Goal: Task Accomplishment & Management: Manage account settings

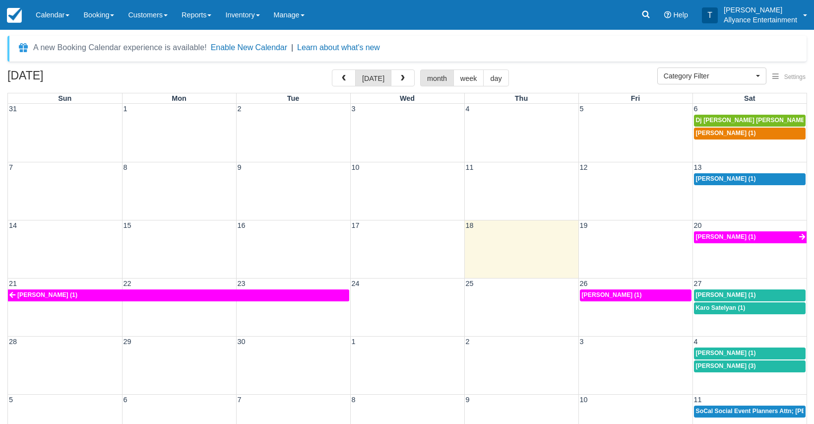
select select
click at [770, 181] on div "Javier Fausto Larin (1)" at bounding box center [750, 179] width 108 height 8
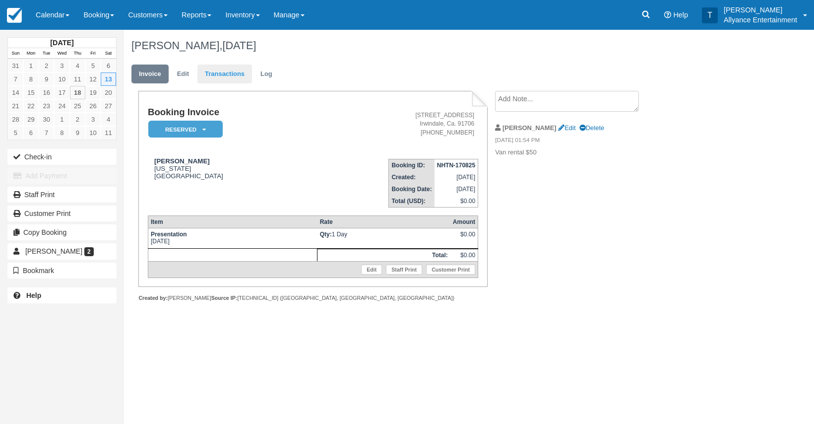
click at [230, 71] on link "Transactions" at bounding box center [224, 73] width 55 height 19
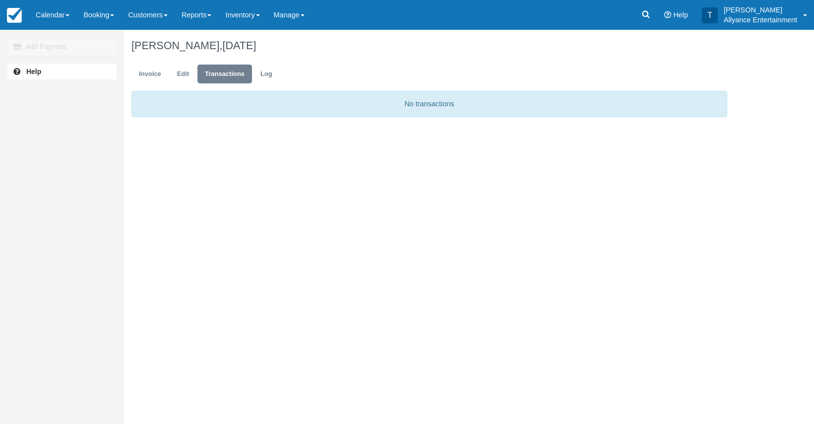
click at [222, 74] on link "Transactions" at bounding box center [224, 73] width 55 height 19
click at [153, 74] on link "Invoice" at bounding box center [149, 73] width 37 height 19
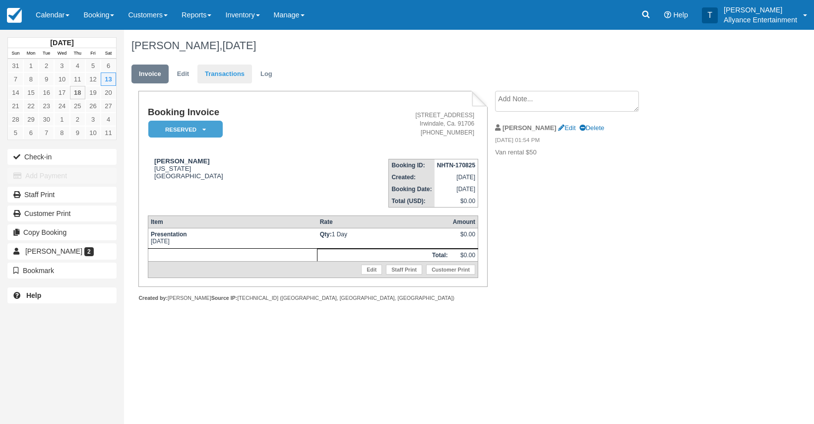
click at [226, 73] on link "Transactions" at bounding box center [224, 73] width 55 height 19
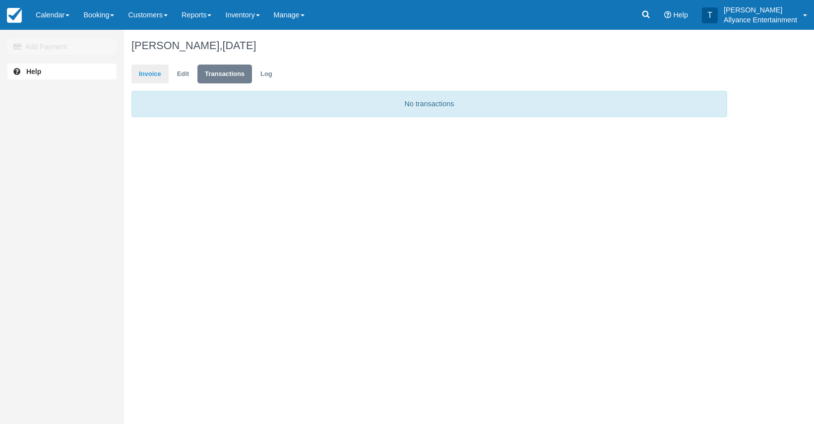
click at [160, 70] on link "Invoice" at bounding box center [149, 73] width 37 height 19
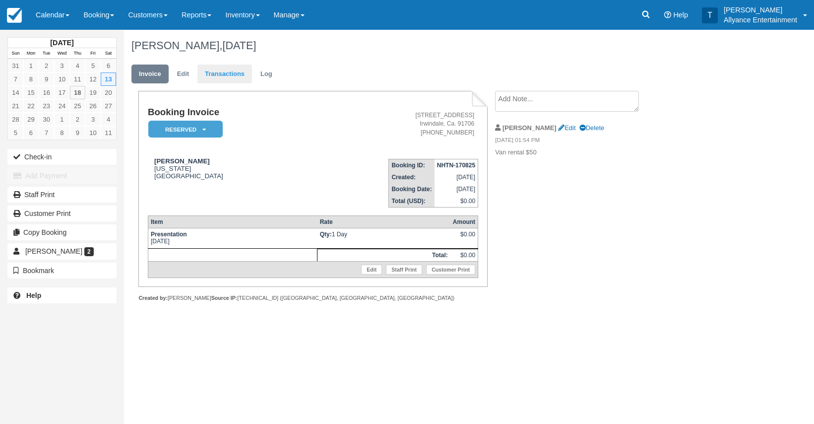
click at [220, 73] on link "Transactions" at bounding box center [224, 73] width 55 height 19
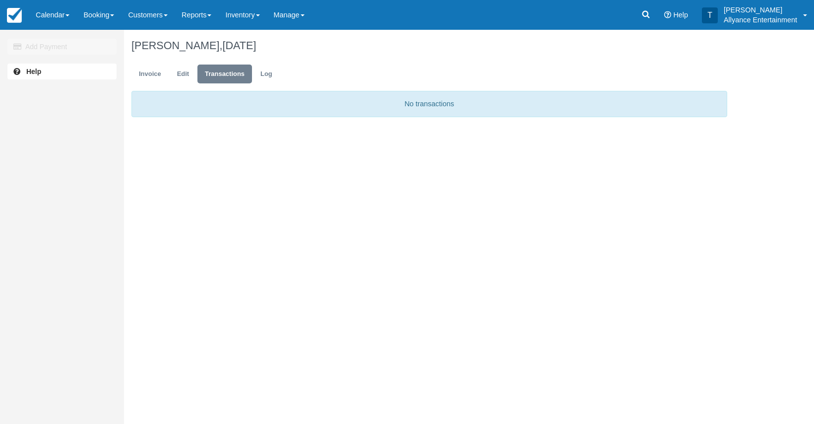
click at [262, 112] on p "No transactions" at bounding box center [429, 104] width 596 height 26
click at [67, 50] on div "Add Payment" at bounding box center [62, 46] width 124 height 19
click at [140, 70] on link "Invoice" at bounding box center [149, 73] width 37 height 19
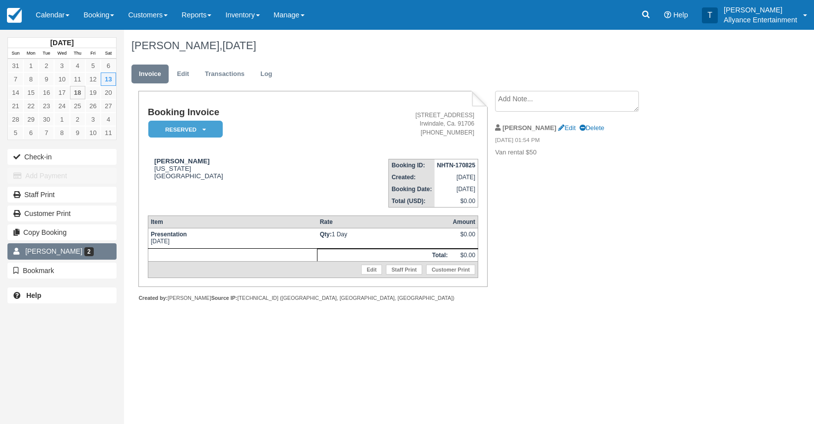
click at [75, 249] on span "Javier Fausto Larin" at bounding box center [53, 251] width 57 height 8
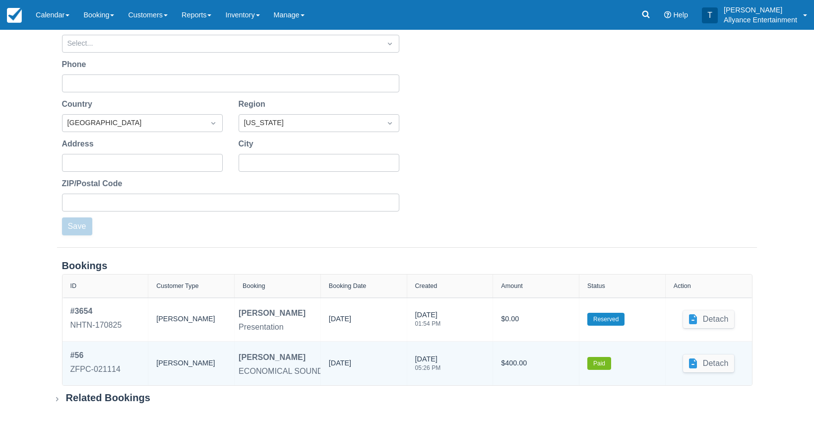
scroll to position [191, 0]
click at [100, 369] on div "ZFPC-021114" at bounding box center [95, 370] width 50 height 12
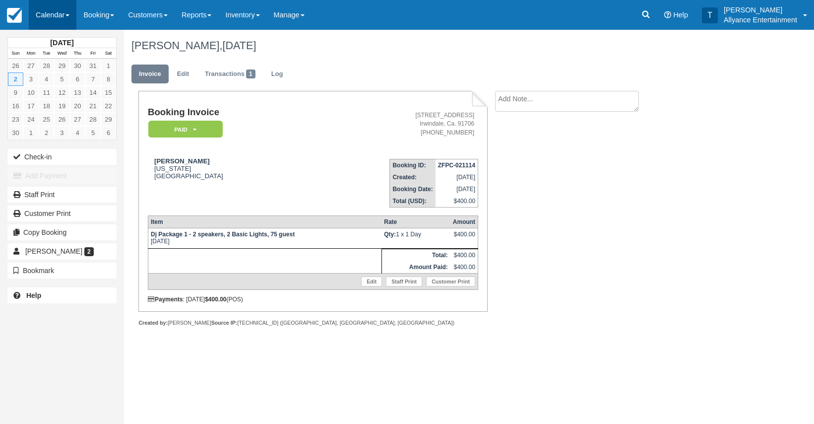
click at [46, 17] on link "Calendar" at bounding box center [53, 15] width 48 height 30
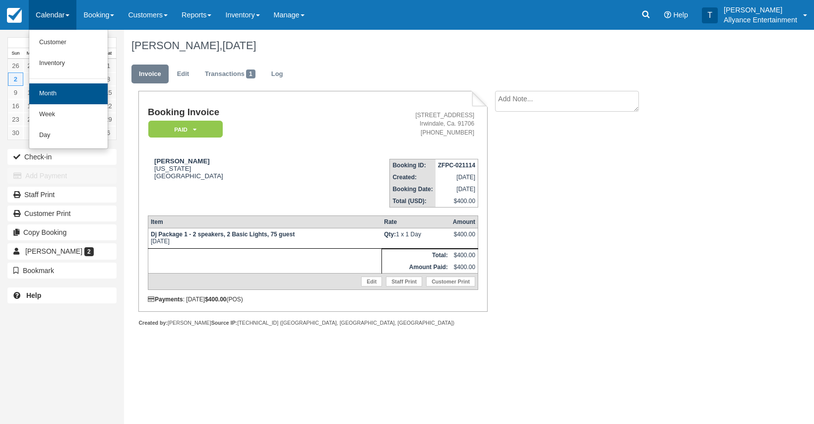
click at [52, 90] on link "Month" at bounding box center [68, 93] width 78 height 21
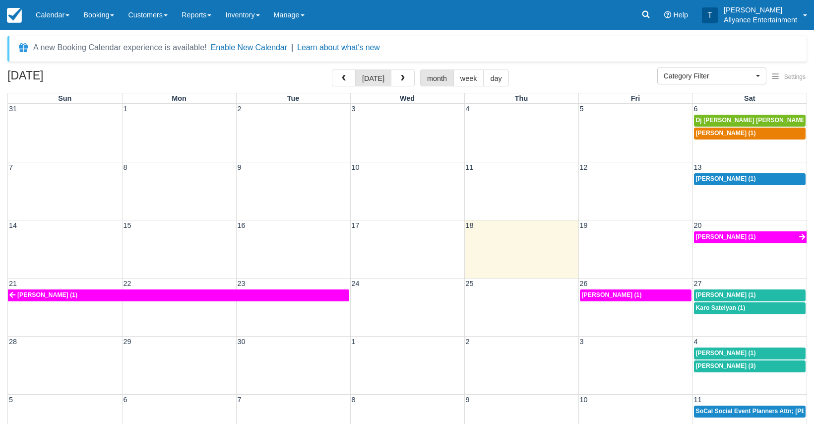
select select
click at [715, 296] on span "[PERSON_NAME] (1)" at bounding box center [726, 294] width 60 height 7
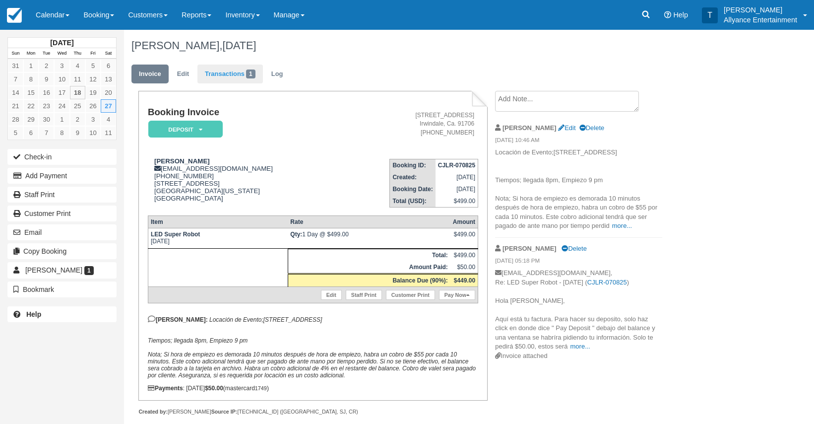
drag, startPoint x: 230, startPoint y: 59, endPoint x: 223, endPoint y: 72, distance: 15.1
click at [223, 72] on div "Angela Arista, September 27 2025 Invoice Edit Transactions 1 Log Booking Invoic…" at bounding box center [429, 233] width 611 height 407
click at [233, 73] on link "Transactions 1" at bounding box center [229, 73] width 65 height 19
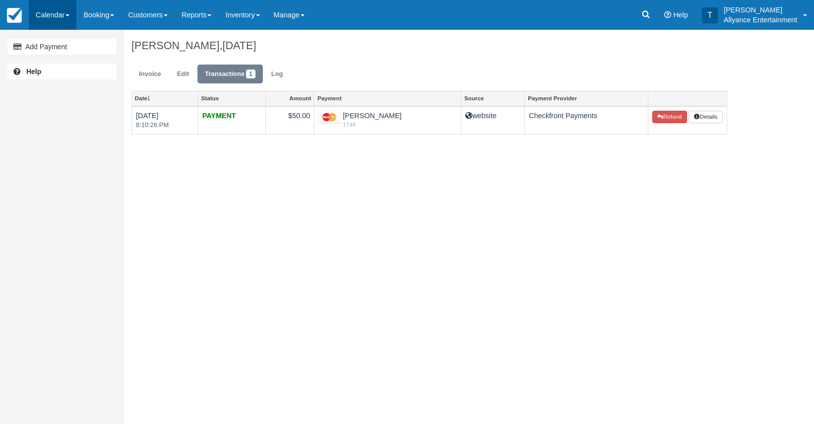
click at [51, 18] on link "Calendar" at bounding box center [53, 15] width 48 height 30
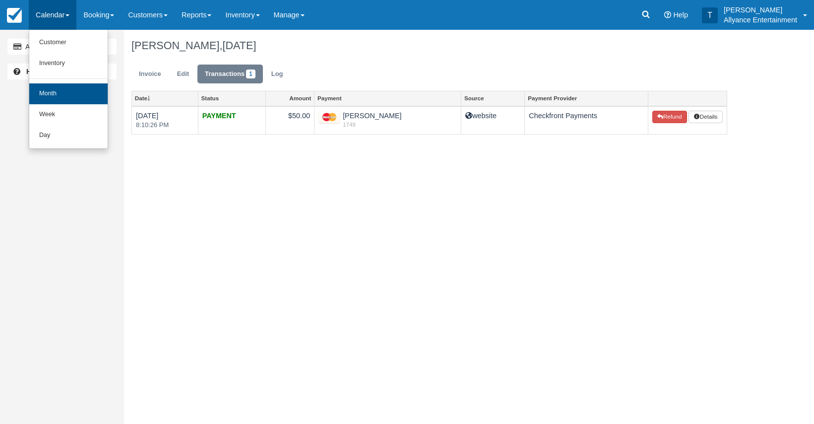
click at [49, 89] on link "Month" at bounding box center [68, 93] width 78 height 21
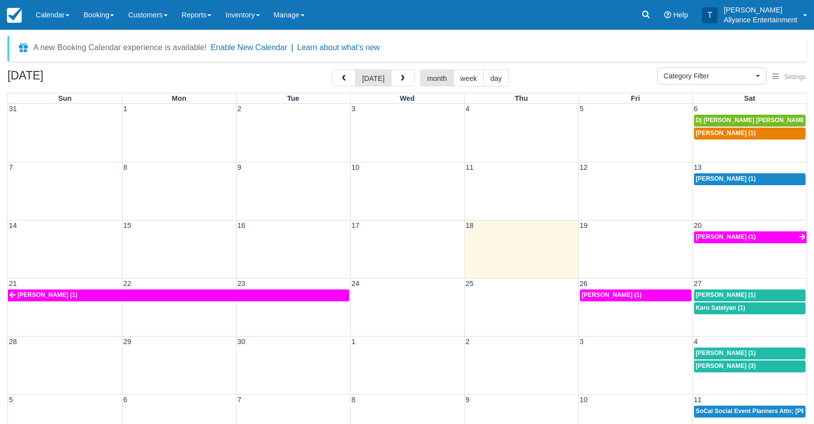
select select
click at [732, 175] on span "[PERSON_NAME] (1)" at bounding box center [726, 178] width 60 height 7
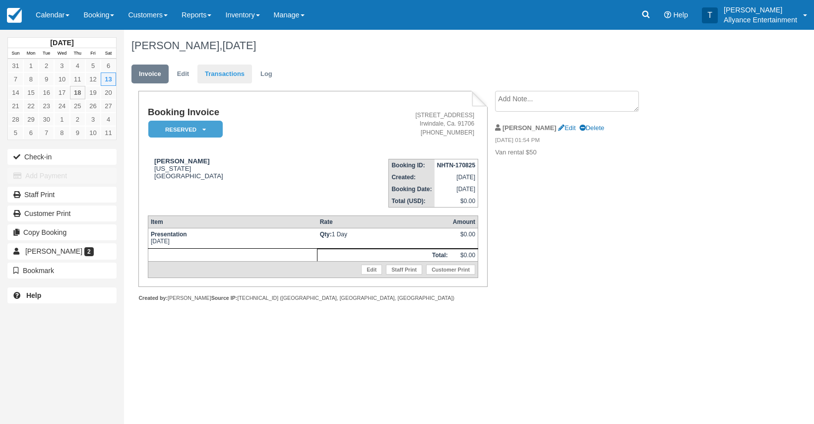
click at [231, 74] on link "Transactions" at bounding box center [224, 73] width 55 height 19
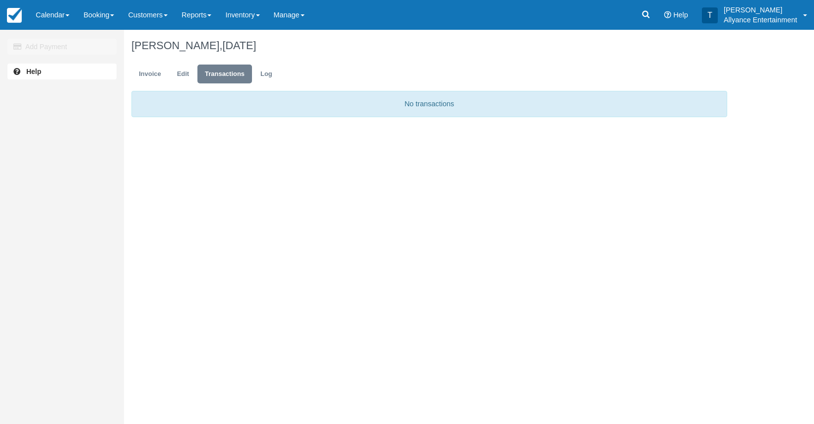
click at [64, 46] on div "Add Payment" at bounding box center [62, 46] width 124 height 19
click at [184, 74] on link "Edit" at bounding box center [183, 73] width 27 height 19
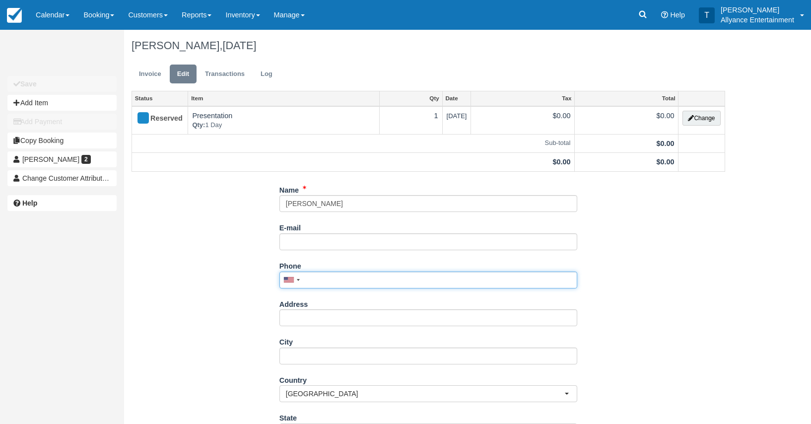
click at [319, 279] on input "Phone" at bounding box center [428, 279] width 298 height 17
click at [52, 13] on link "Calendar" at bounding box center [53, 15] width 48 height 30
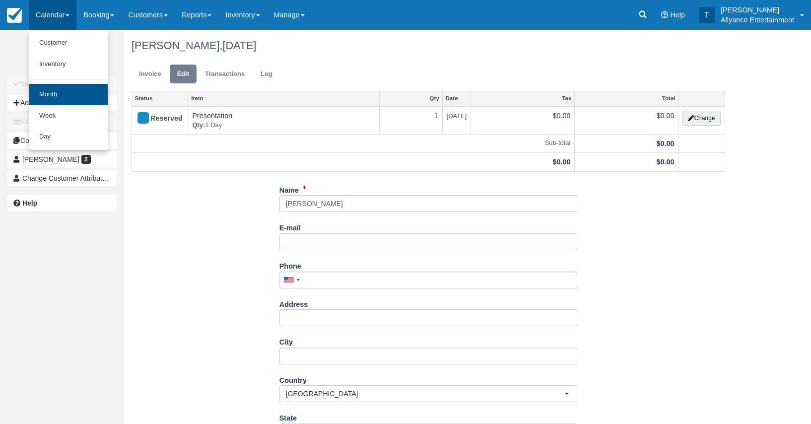
click at [54, 95] on link "Month" at bounding box center [68, 94] width 78 height 21
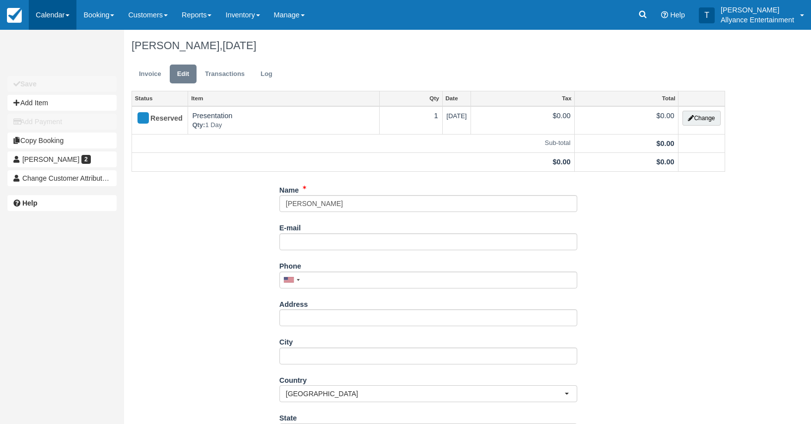
click at [51, 19] on link "Calendar" at bounding box center [53, 15] width 48 height 30
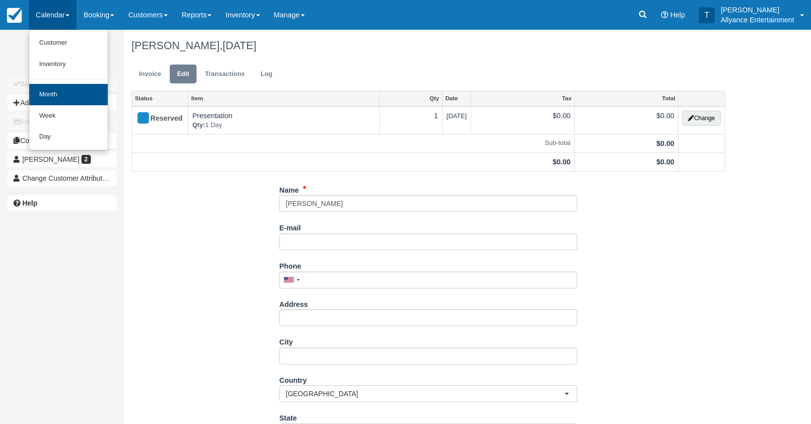
click at [46, 95] on link "Month" at bounding box center [68, 94] width 78 height 21
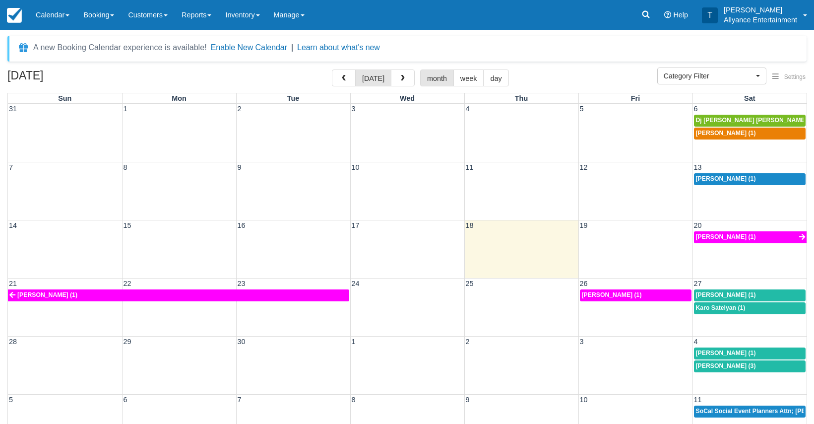
select select
click at [713, 173] on link "[PERSON_NAME] (1)" at bounding box center [750, 179] width 112 height 12
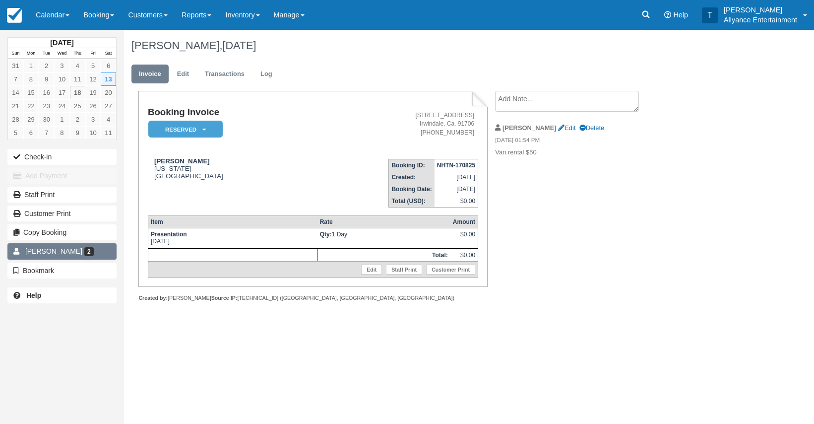
click at [71, 252] on span "[PERSON_NAME]" at bounding box center [53, 251] width 57 height 8
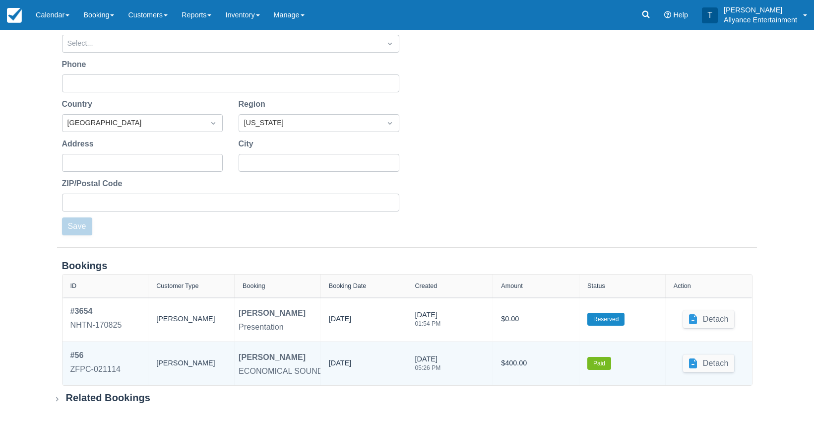
scroll to position [191, 0]
click at [87, 364] on div "ZFPC-021114" at bounding box center [95, 370] width 50 height 12
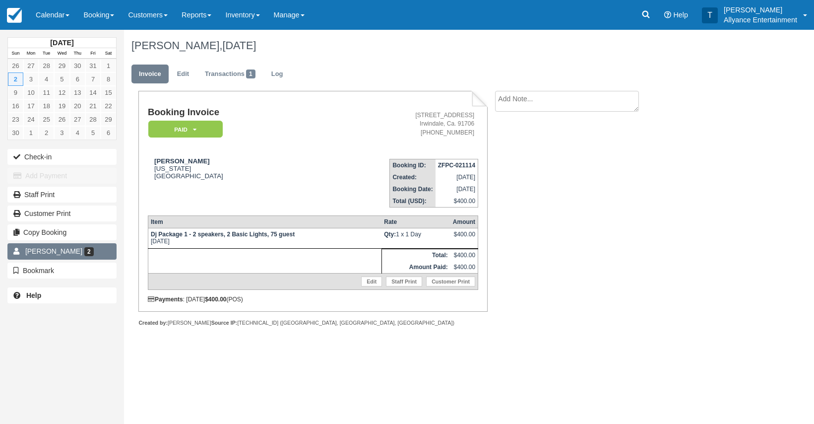
click at [67, 253] on span "[PERSON_NAME]" at bounding box center [53, 251] width 57 height 8
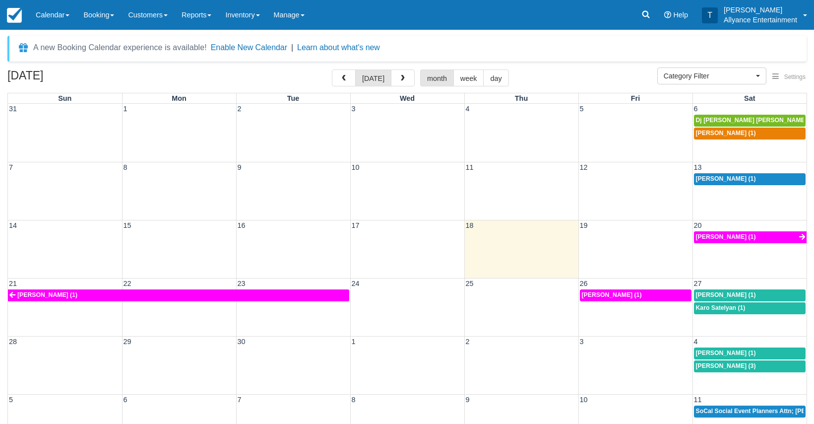
select select
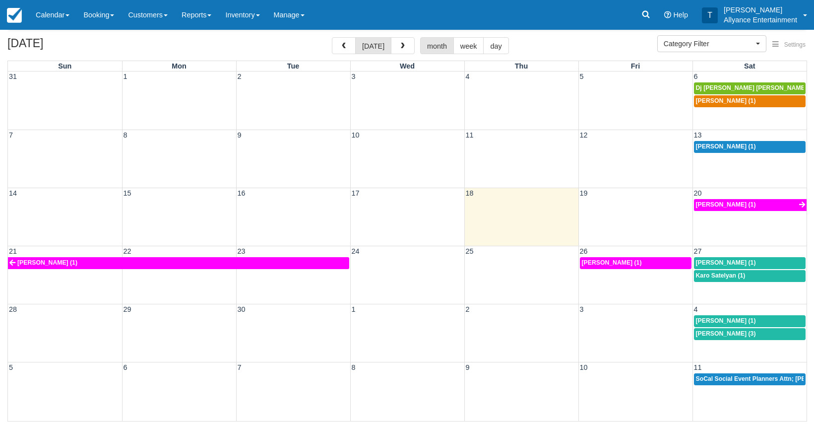
scroll to position [32, 0]
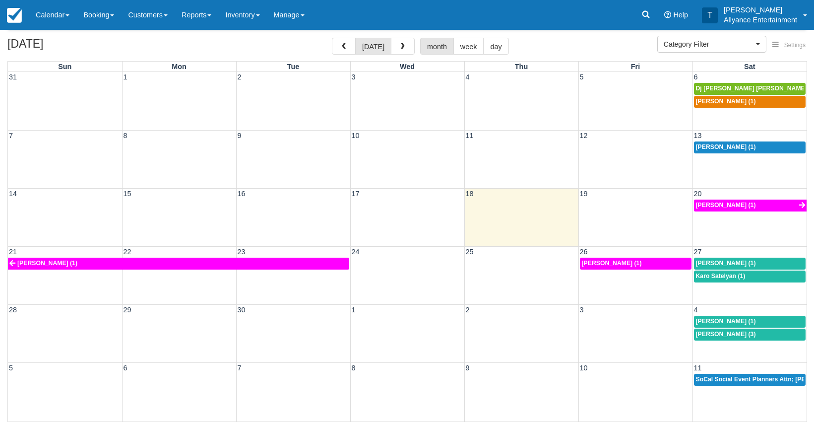
click at [717, 382] on link "SoCal Social Event Planners Attn; [PERSON_NAME] (2)" at bounding box center [750, 380] width 112 height 12
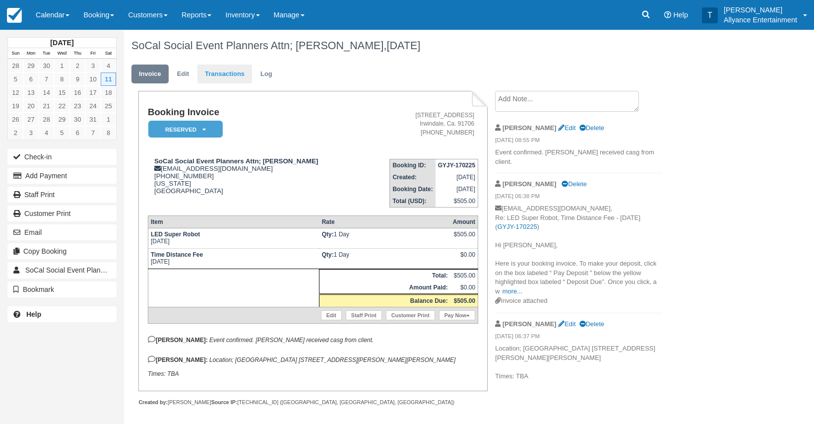
click at [235, 69] on link "Transactions" at bounding box center [224, 73] width 55 height 19
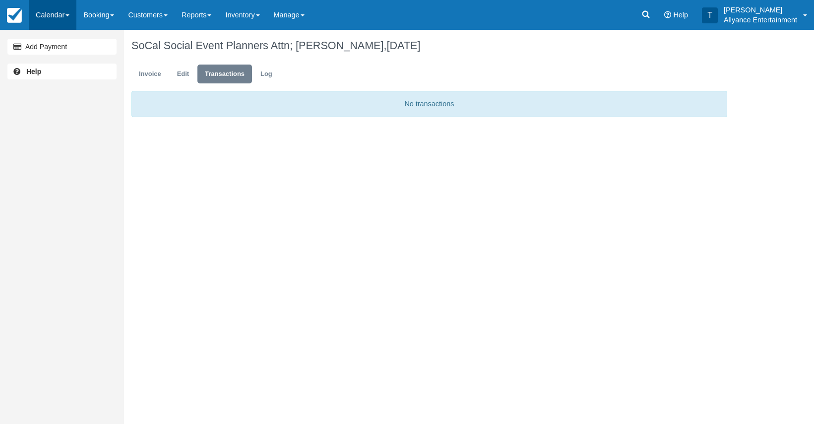
click at [45, 16] on link "Calendar" at bounding box center [53, 15] width 48 height 30
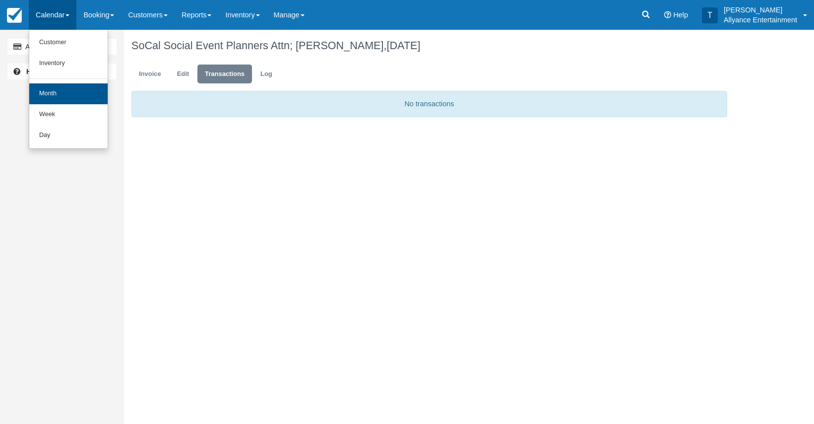
click at [49, 91] on link "Month" at bounding box center [68, 93] width 78 height 21
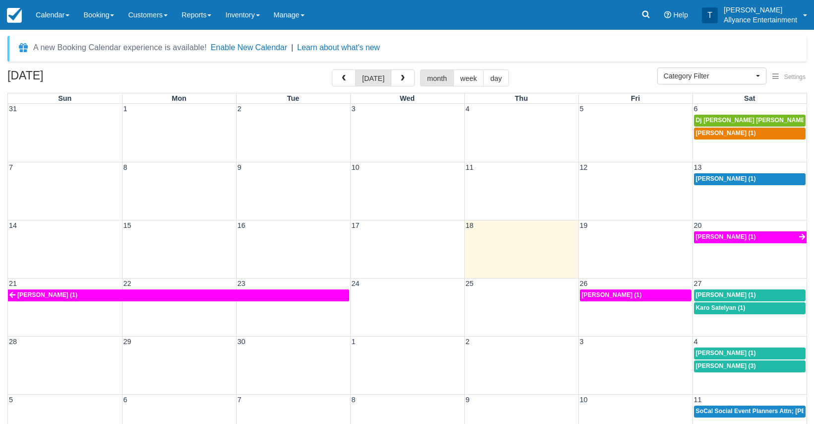
select select
click at [716, 179] on span "[PERSON_NAME] (1)" at bounding box center [726, 178] width 60 height 7
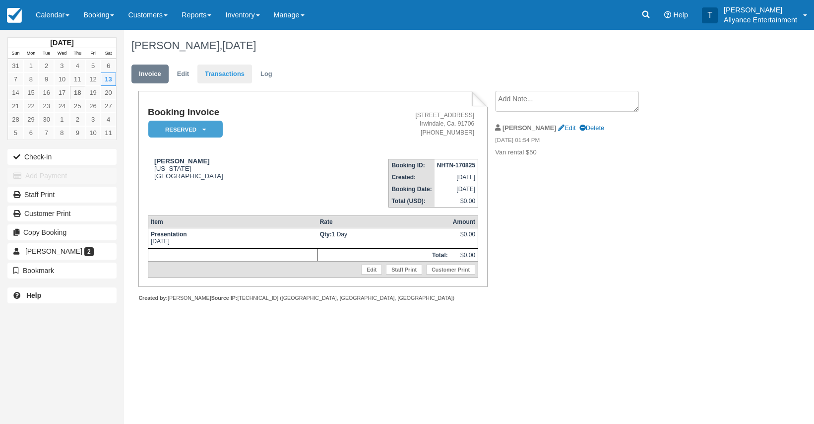
click at [229, 76] on link "Transactions" at bounding box center [224, 73] width 55 height 19
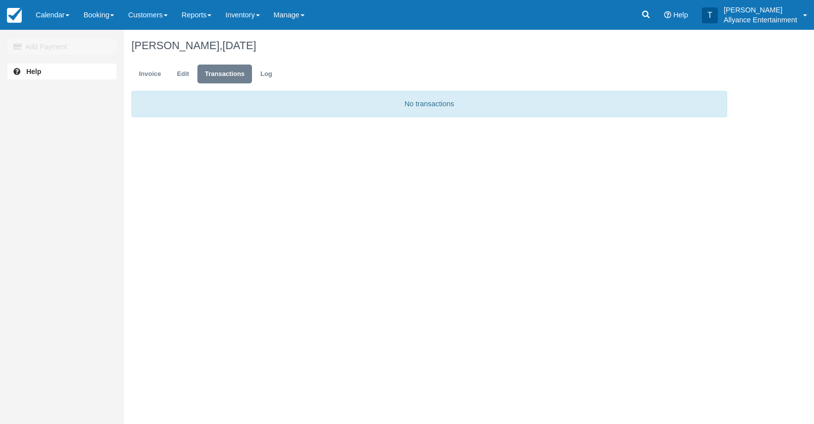
click at [84, 48] on div "Add Payment" at bounding box center [62, 46] width 124 height 19
click at [150, 72] on link "Invoice" at bounding box center [149, 73] width 37 height 19
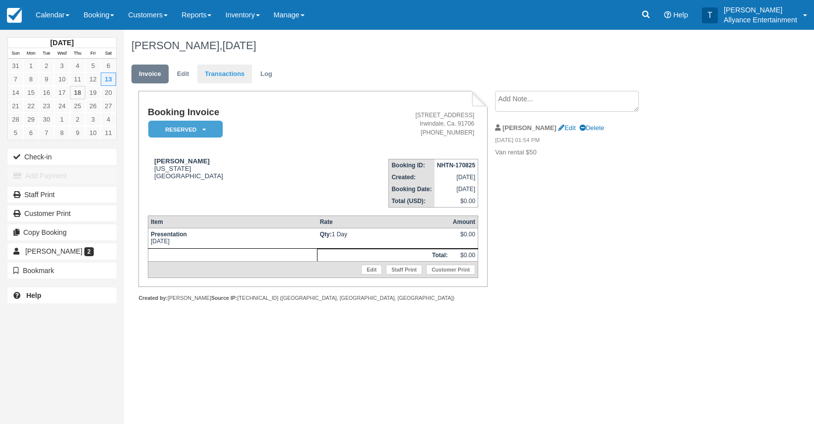
click at [227, 70] on link "Transactions" at bounding box center [224, 73] width 55 height 19
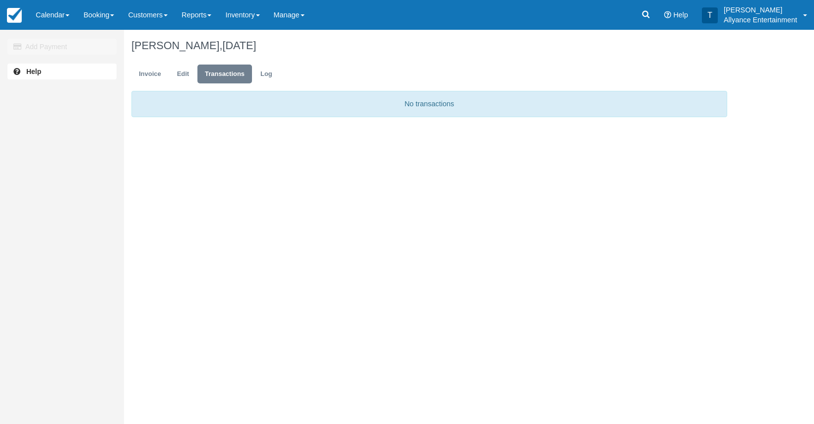
click at [202, 102] on p "No transactions" at bounding box center [429, 104] width 596 height 26
click at [185, 72] on link "Edit" at bounding box center [183, 73] width 27 height 19
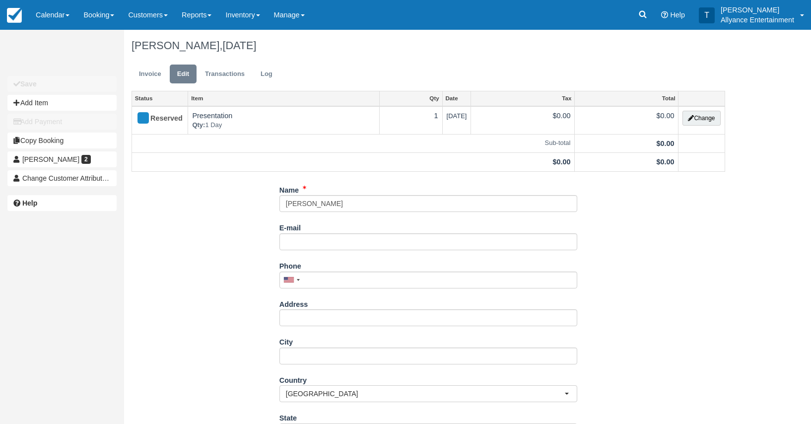
click at [199, 214] on div "Name Javier Fausto Larin E-mail Did you mean ? Phone United States +1 Canada +1…" at bounding box center [428, 346] width 608 height 328
click at [150, 74] on link "Invoice" at bounding box center [149, 73] width 37 height 19
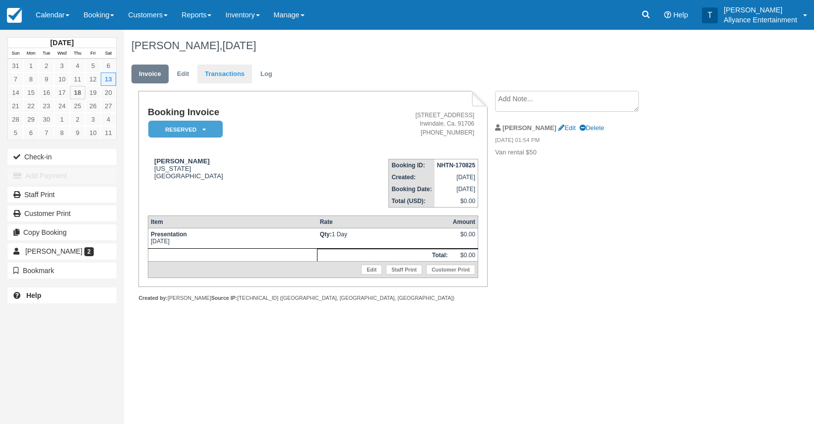
click at [219, 75] on link "Transactions" at bounding box center [224, 73] width 55 height 19
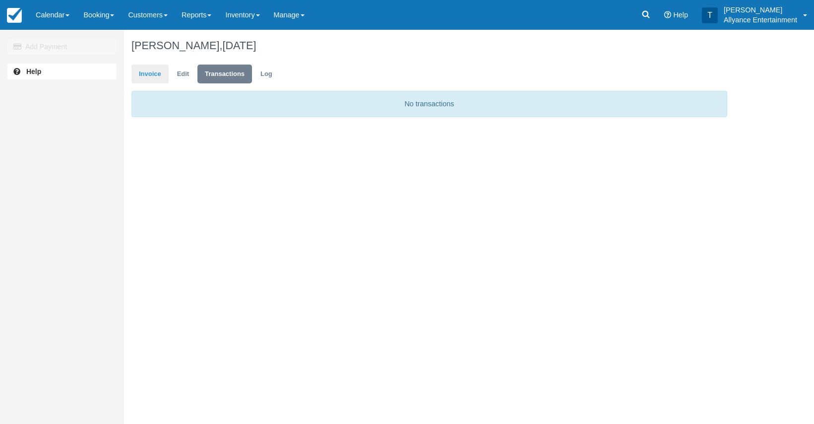
click at [146, 73] on link "Invoice" at bounding box center [149, 73] width 37 height 19
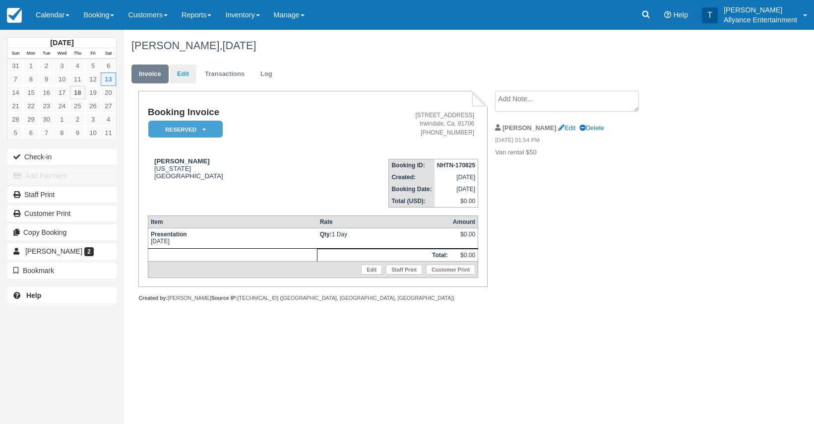
click at [188, 76] on link "Edit" at bounding box center [183, 73] width 27 height 19
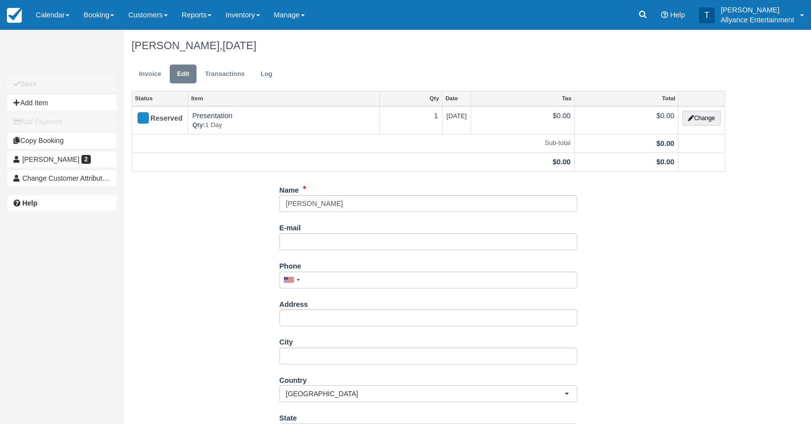
click at [647, 272] on div "Name Javier Fausto Larin E-mail Did you mean ? Phone United States +1 Canada +1…" at bounding box center [428, 346] width 608 height 328
click at [224, 70] on link "Transactions" at bounding box center [224, 73] width 55 height 19
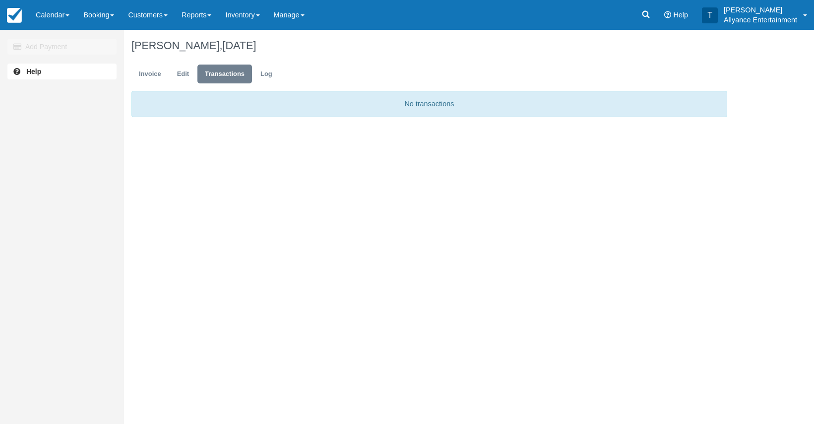
click at [64, 46] on div "Add Payment" at bounding box center [62, 46] width 124 height 19
click at [678, 15] on span "Help" at bounding box center [680, 15] width 15 height 8
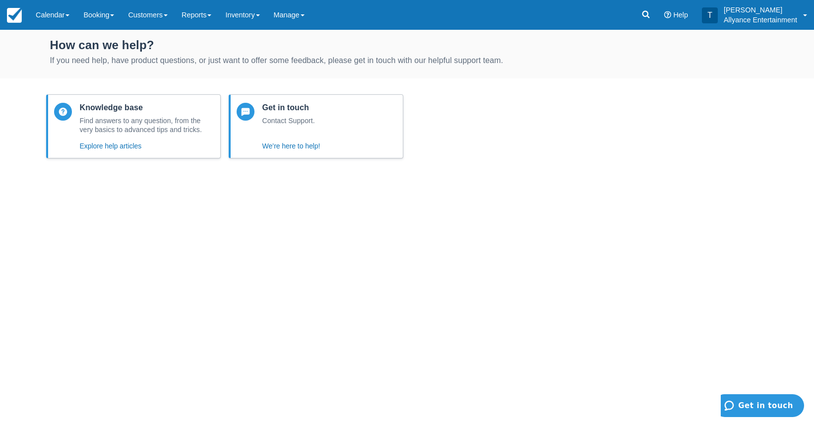
click at [754, 403] on span "Get in touch" at bounding box center [765, 405] width 55 height 9
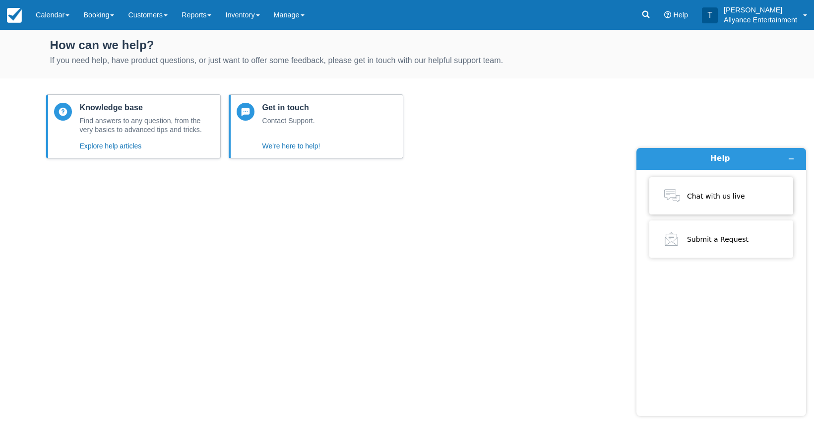
click at [717, 194] on span "Chat with us live" at bounding box center [716, 195] width 58 height 8
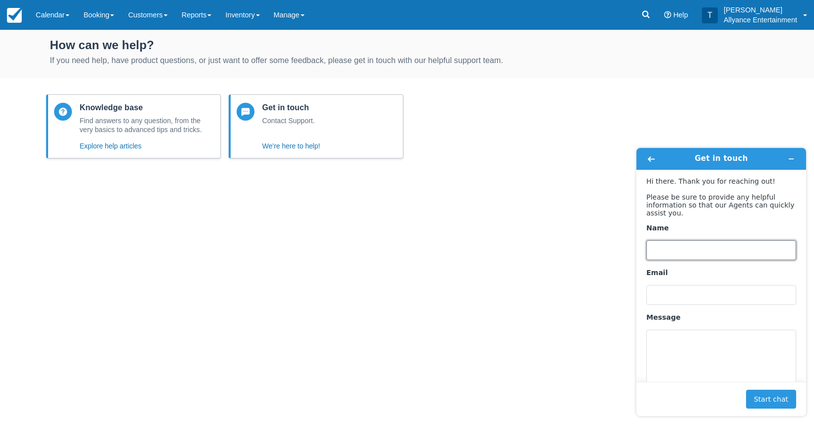
click at [664, 248] on input "Name" at bounding box center [721, 250] width 150 height 20
type input "Jose a Barros"
click at [670, 292] on input "Email" at bounding box center [721, 295] width 150 height 20
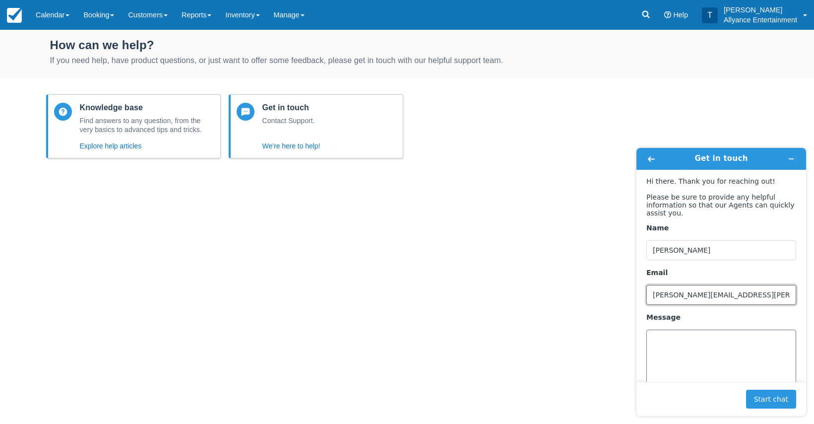
type input "tony.allyanceentertainment@gmail.com"
click at [692, 339] on textarea "Message" at bounding box center [721, 357] width 150 height 56
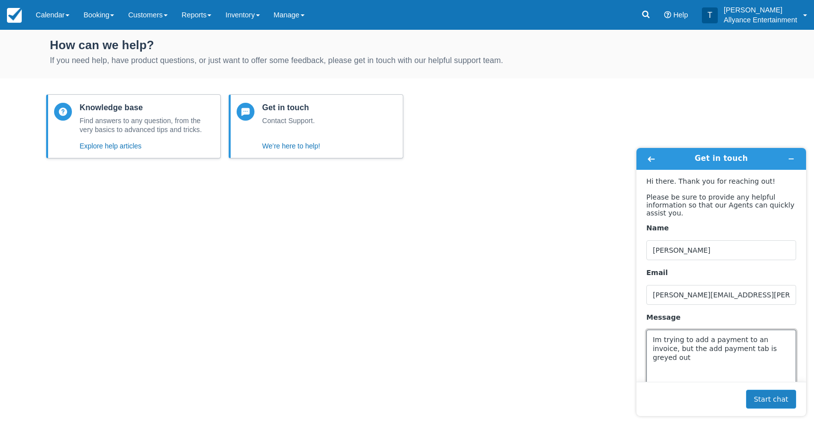
type textarea "Im trying to add a payment to an invoice, but the add payment tab is greyed out"
click at [776, 393] on button "Start chat" at bounding box center [771, 398] width 50 height 19
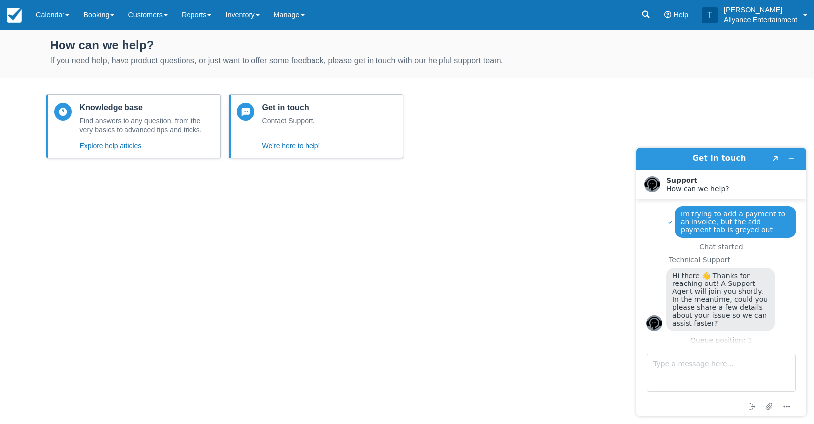
scroll to position [8, 0]
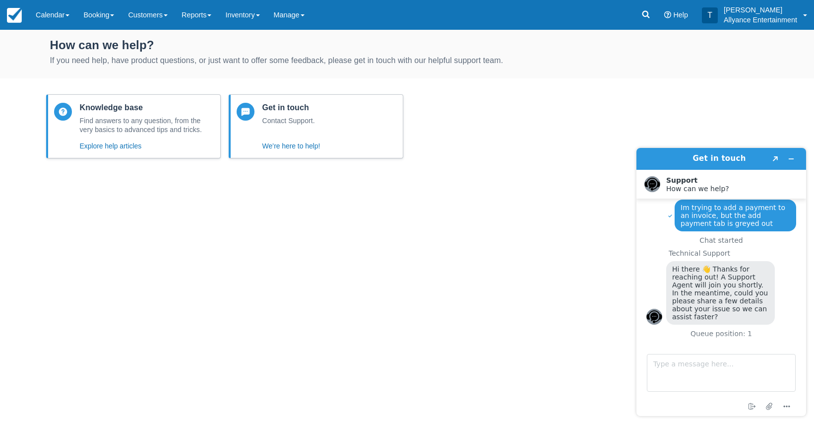
drag, startPoint x: 678, startPoint y: 209, endPoint x: 737, endPoint y: 224, distance: 60.5
click at [737, 224] on div "Im trying to add a payment to an invoice, but the add payment tab is greyed out" at bounding box center [736, 215] width 122 height 32
copy span "Im trying to add a payment to an invoice, but the add payment tab is greyed out"
click at [678, 372] on textarea "Type a message here..." at bounding box center [721, 373] width 149 height 38
paste textarea "Im trying to add a payment to an invoice, but the add payment tab is greyed out"
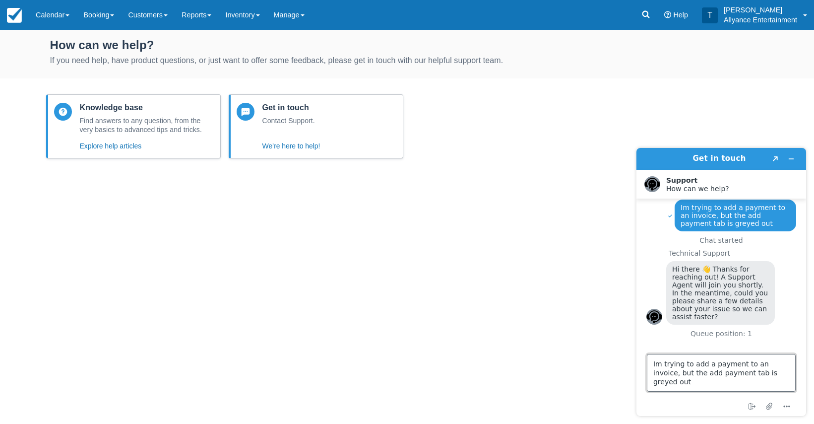
type textarea "Im trying to add a payment to an invoice, but the add payment tab is greyed out"
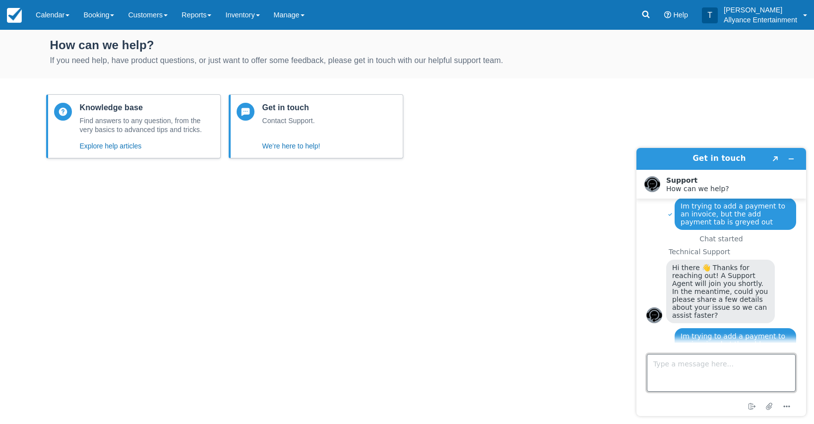
scroll to position [45, 0]
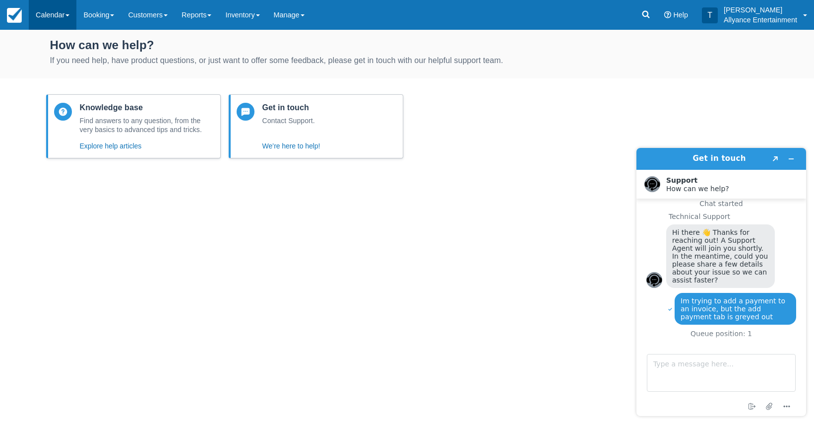
click at [51, 18] on link "Calendar" at bounding box center [53, 15] width 48 height 30
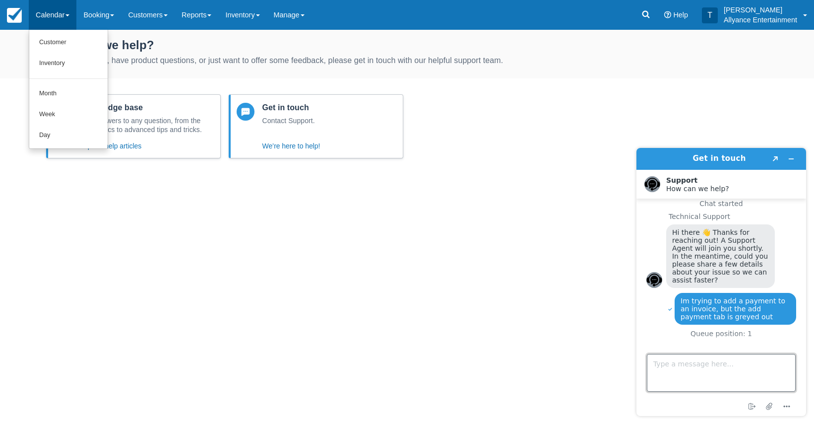
click at [682, 364] on textarea "Type a message here..." at bounding box center [721, 373] width 149 height 38
type textarea "nvm I found the issue"
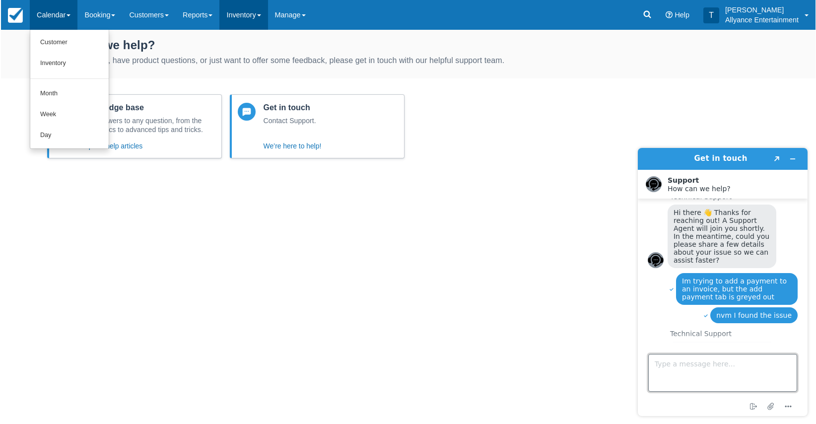
scroll to position [129, 0]
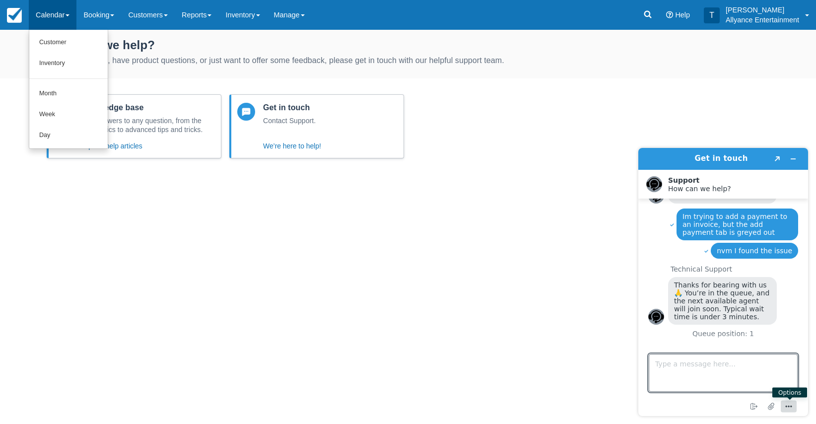
click at [788, 404] on icon "Menu" at bounding box center [788, 406] width 12 height 12
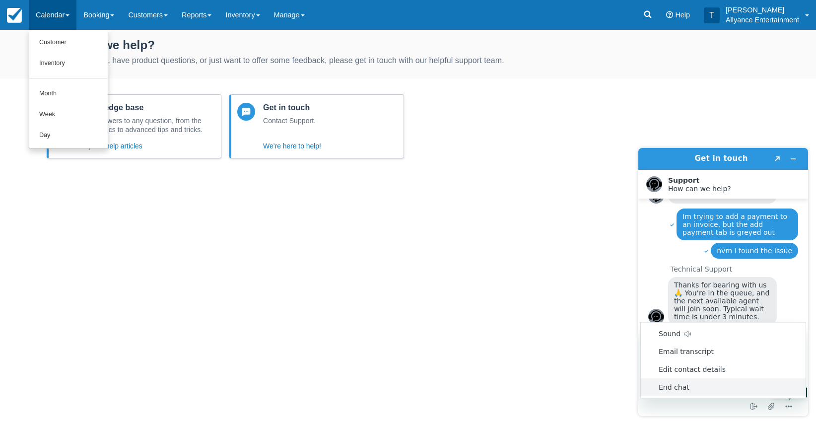
click at [680, 387] on li "End chat" at bounding box center [722, 387] width 165 height 18
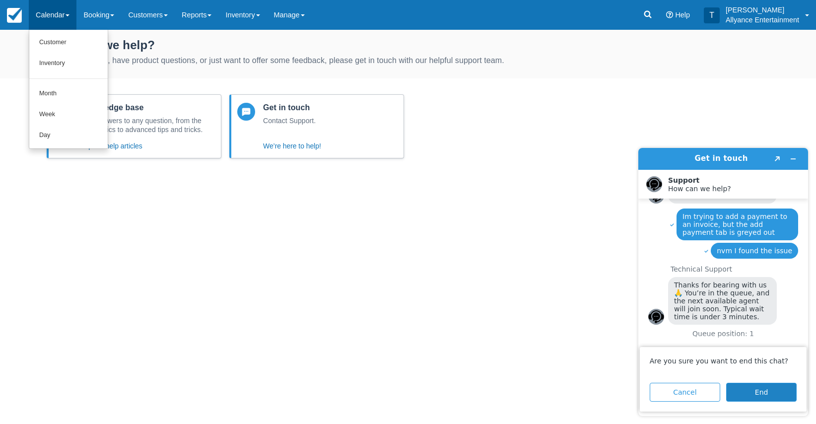
click at [743, 389] on button "End" at bounding box center [761, 391] width 70 height 19
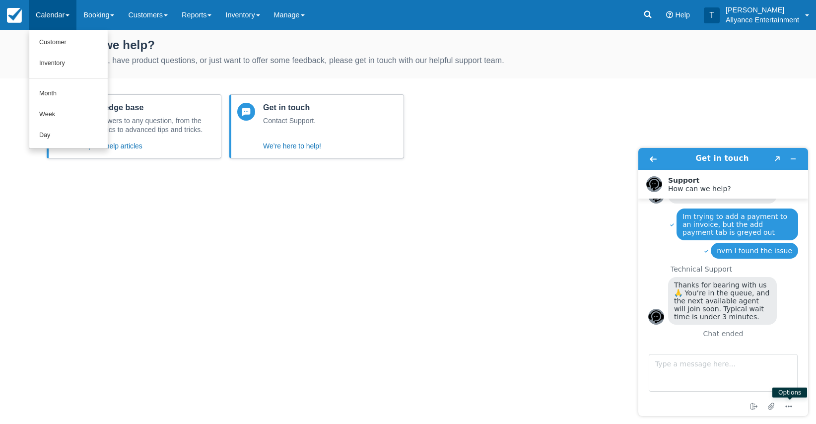
click at [410, 157] on div "Knowledge base Find answers to any question, from the very basics to advanced t…" at bounding box center [408, 134] width 730 height 88
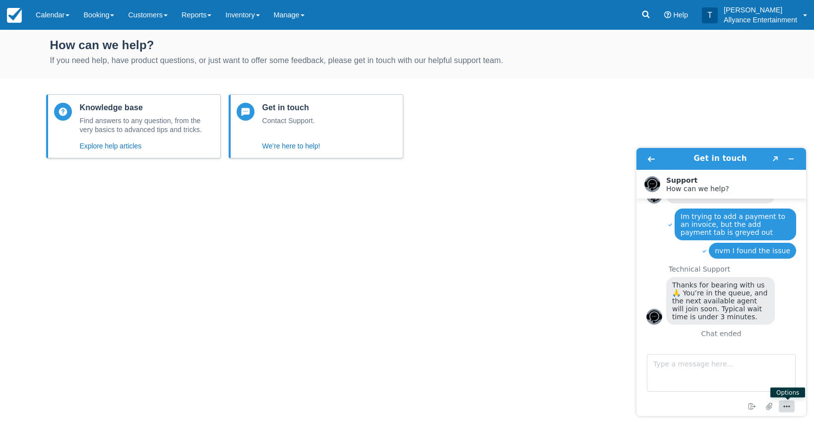
click at [789, 407] on circle "Menu" at bounding box center [789, 405] width 1 height 1
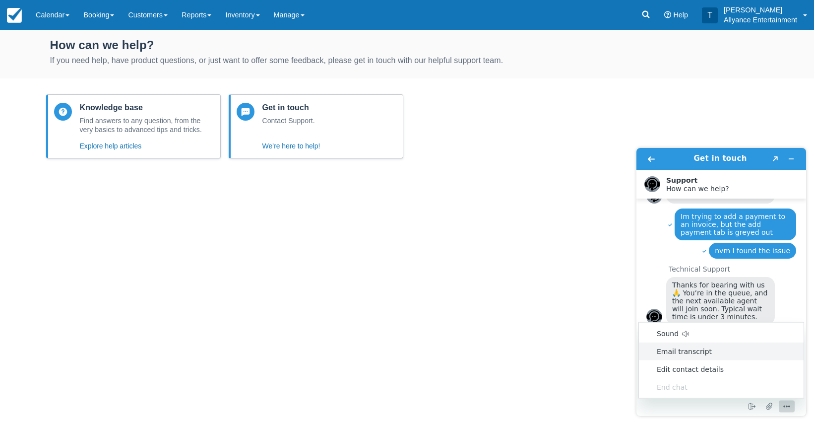
click at [613, 200] on div "How can we help? If you need help, have product questions, or just want to offe…" at bounding box center [407, 227] width 814 height 394
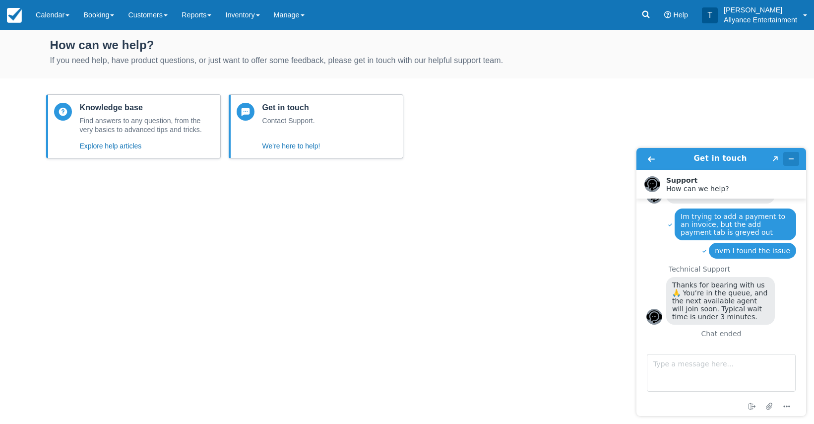
click at [791, 157] on icon "Minimize widget" at bounding box center [791, 158] width 7 height 7
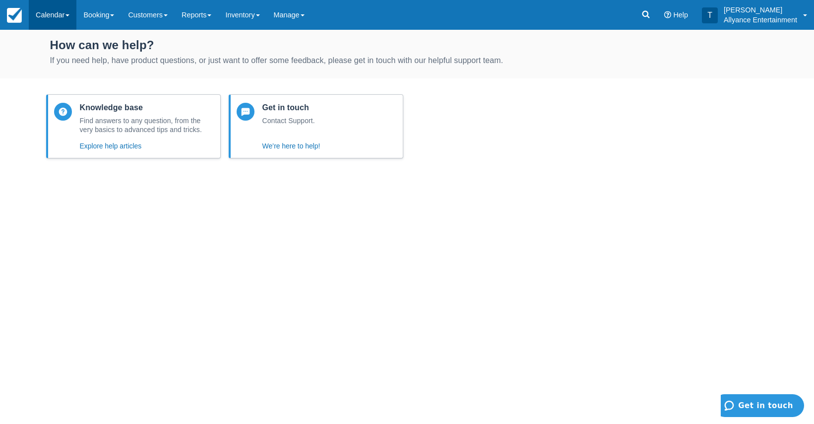
click at [59, 15] on link "Calendar" at bounding box center [53, 15] width 48 height 30
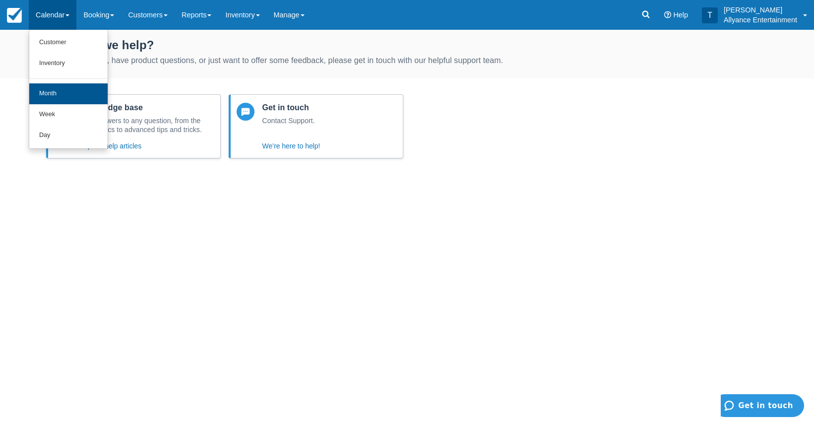
click at [47, 92] on link "Month" at bounding box center [68, 93] width 78 height 21
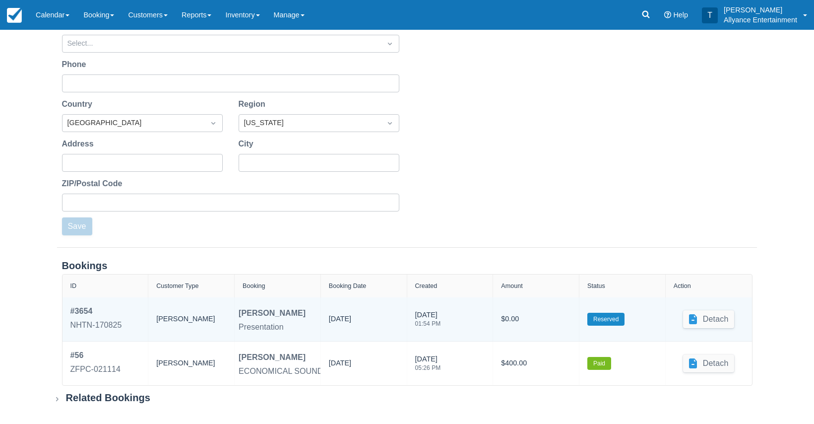
scroll to position [191, 0]
click at [106, 322] on div "NHTN-170825" at bounding box center [96, 325] width 52 height 12
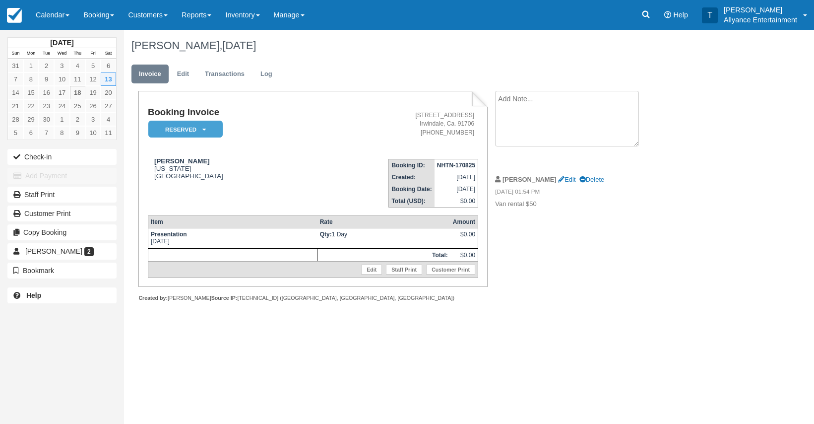
click at [535, 103] on textarea at bounding box center [567, 119] width 144 height 56
type textarea "Cancelled"
click at [552, 154] on input "Show on invoice" at bounding box center [550, 156] width 6 height 6
checkbox input "true"
click at [519, 155] on button "Create" at bounding box center [517, 157] width 45 height 17
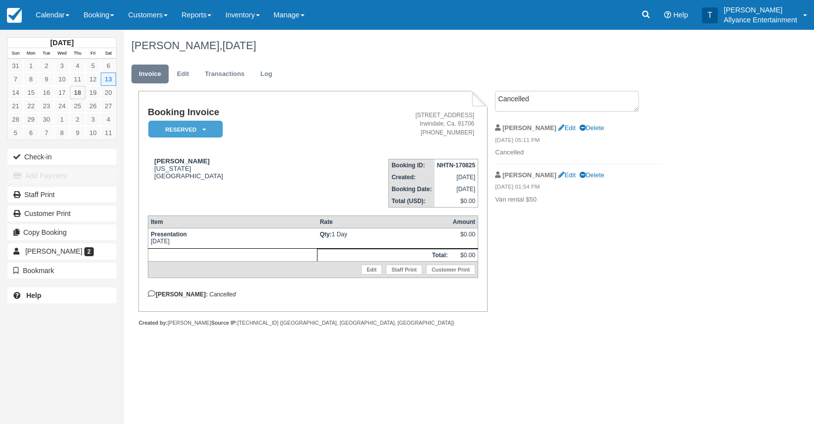
click at [203, 127] on icon at bounding box center [203, 130] width 3 height 6
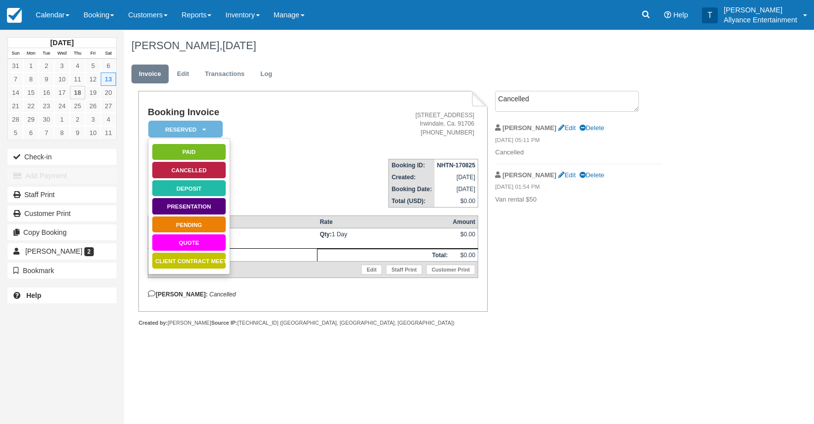
click at [192, 169] on link "Cancelled" at bounding box center [189, 169] width 74 height 17
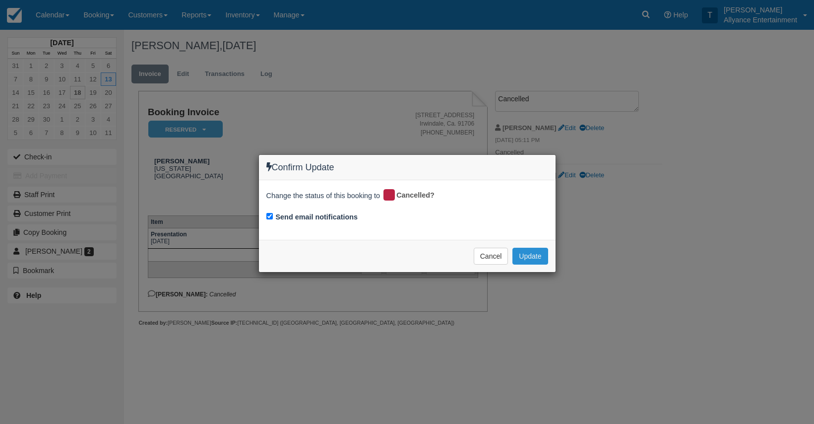
click at [536, 255] on button "Update" at bounding box center [529, 256] width 35 height 17
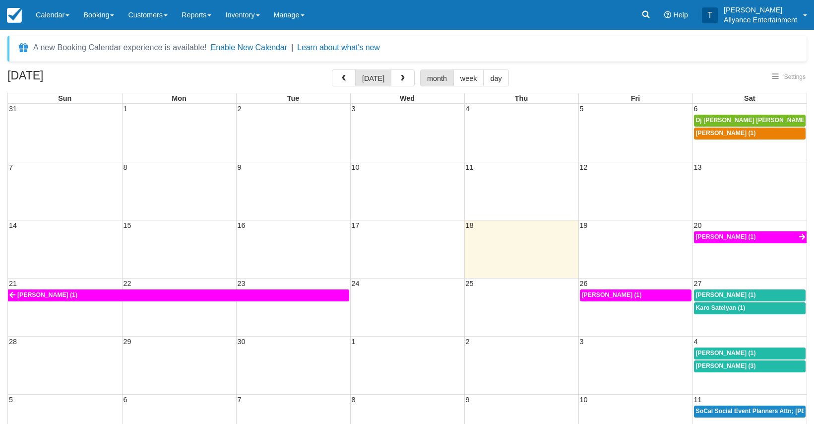
select select
click at [405, 74] on button "button" at bounding box center [403, 77] width 24 height 17
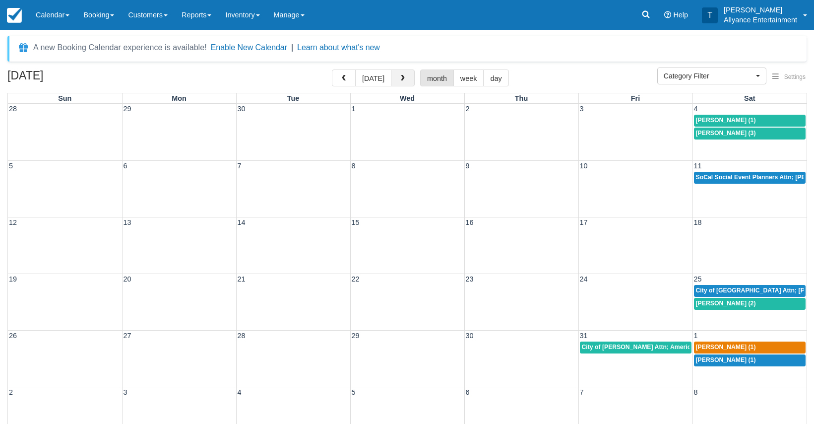
click at [405, 74] on button "button" at bounding box center [403, 77] width 24 height 17
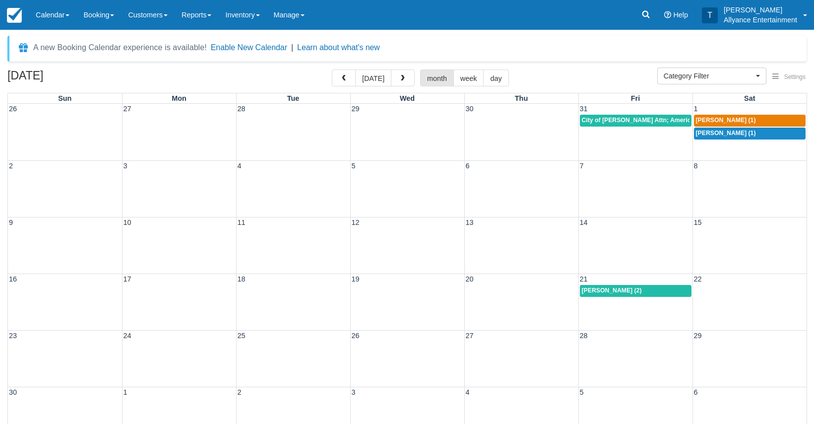
click at [708, 111] on td "1" at bounding box center [750, 109] width 114 height 10
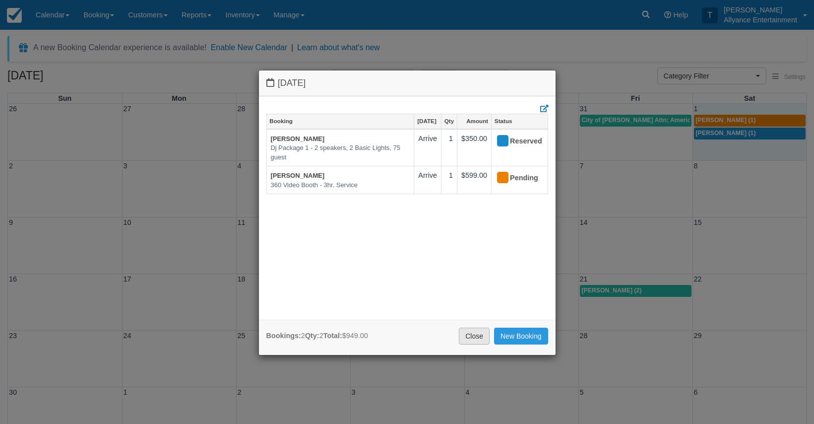
click at [474, 334] on link "Close" at bounding box center [474, 335] width 31 height 17
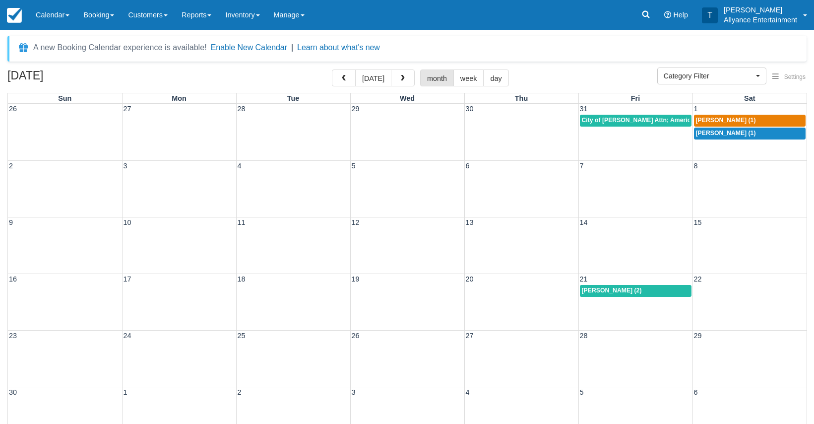
click at [612, 309] on div "16 17 18 19 20 21 22 [PERSON_NAME] (2)" at bounding box center [407, 301] width 799 height 57
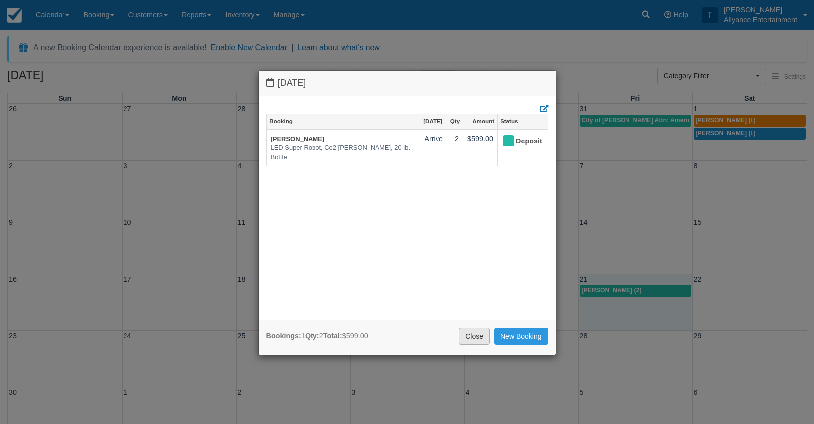
click at [472, 334] on link "Close" at bounding box center [474, 335] width 31 height 17
